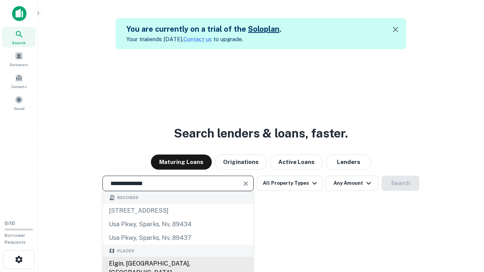
click at [178, 264] on div "Elgin, [GEOGRAPHIC_DATA], [GEOGRAPHIC_DATA]" at bounding box center [178, 268] width 150 height 23
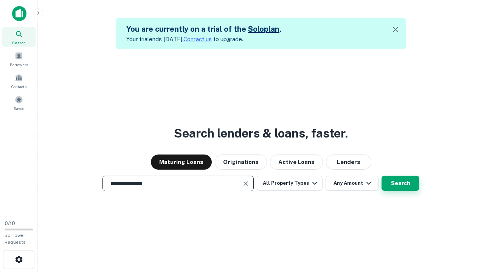
type input "**********"
click at [400, 183] on button "Search" at bounding box center [400, 183] width 38 height 15
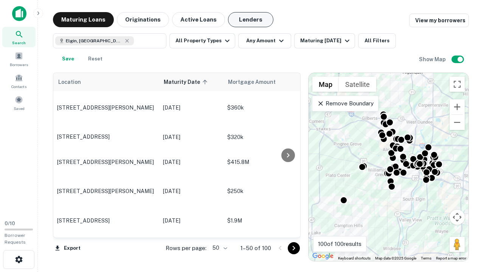
click at [250, 20] on button "Lenders" at bounding box center [250, 19] width 45 height 15
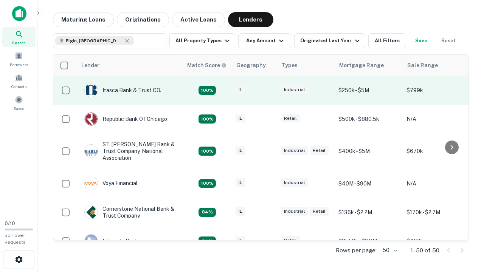
click at [268, 90] on div "IL" at bounding box center [254, 90] width 38 height 10
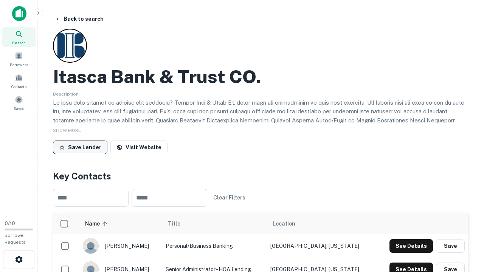
click at [80, 147] on button "Save Lender" at bounding box center [80, 148] width 54 height 14
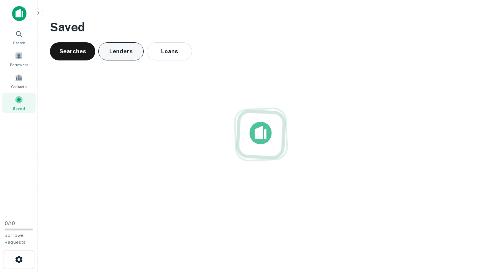
click at [121, 51] on button "Lenders" at bounding box center [120, 51] width 45 height 18
